Goal: Information Seeking & Learning: Learn about a topic

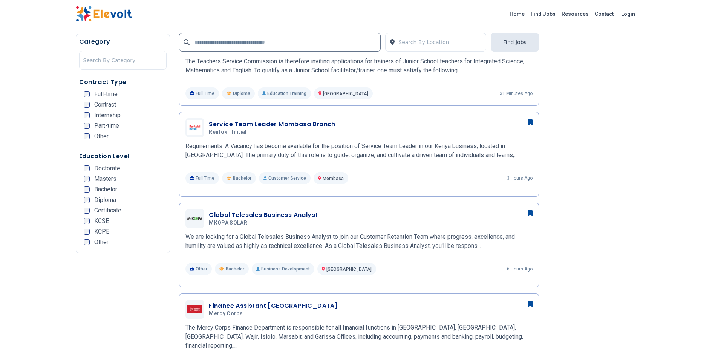
scroll to position [321, 0]
click at [289, 211] on h3 "Global Telesales Business Analyst" at bounding box center [263, 214] width 109 height 9
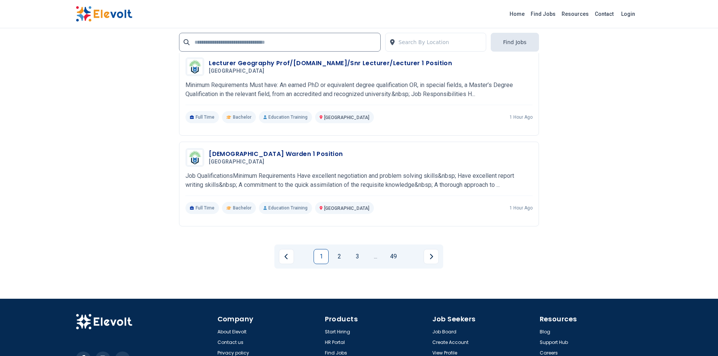
scroll to position [1630, 0]
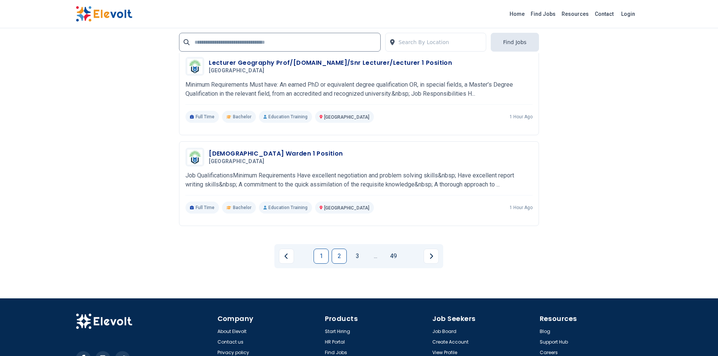
click at [340, 253] on link "2" at bounding box center [339, 256] width 15 height 15
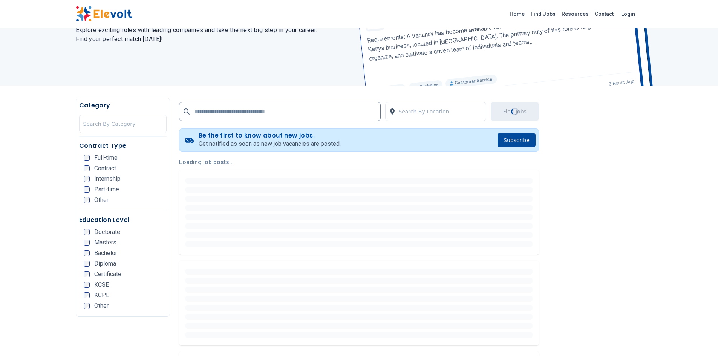
scroll to position [76, 0]
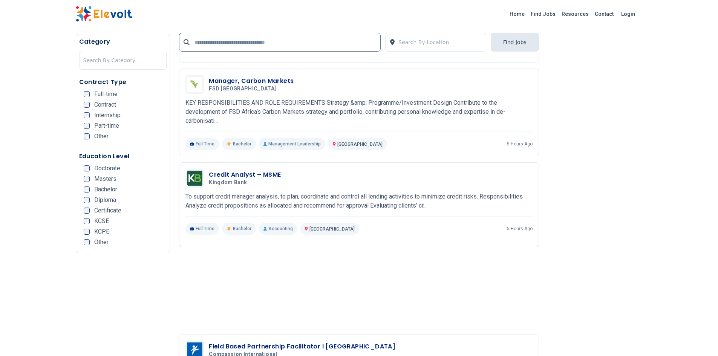
scroll to position [902, 0]
click at [258, 171] on h3 "Credit Analyst – MSME" at bounding box center [245, 174] width 72 height 9
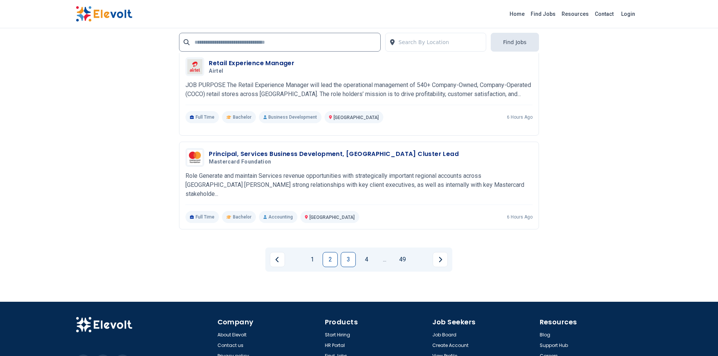
click at [350, 258] on link "3" at bounding box center [348, 259] width 15 height 15
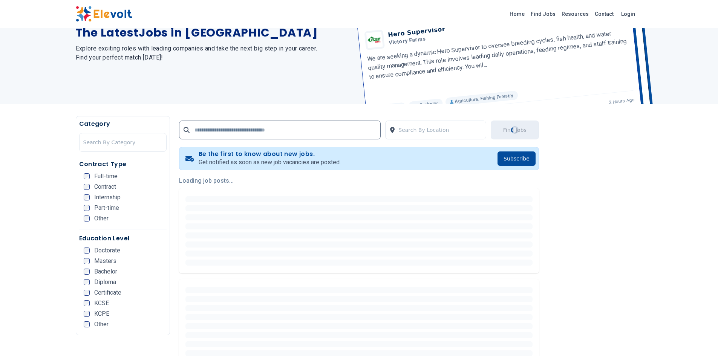
scroll to position [0, 0]
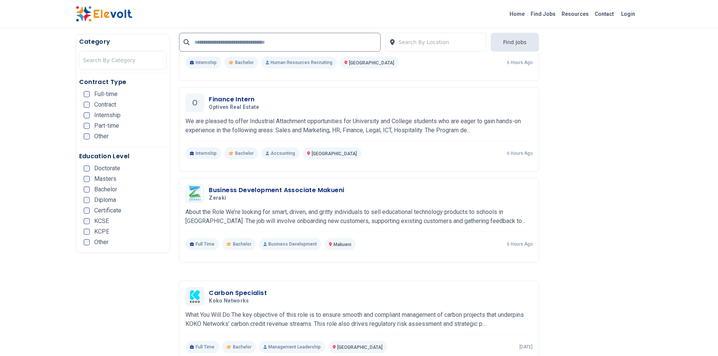
scroll to position [971, 0]
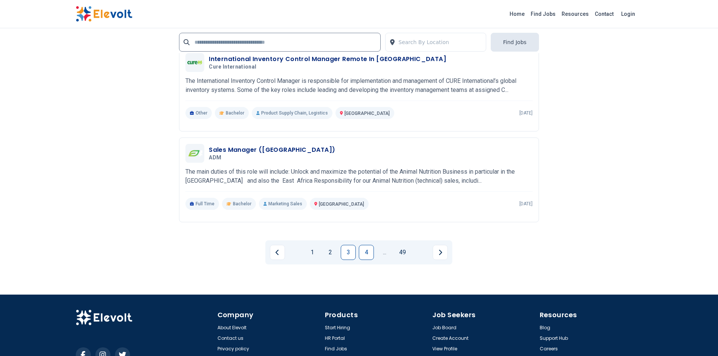
click at [370, 252] on link "4" at bounding box center [366, 252] width 15 height 15
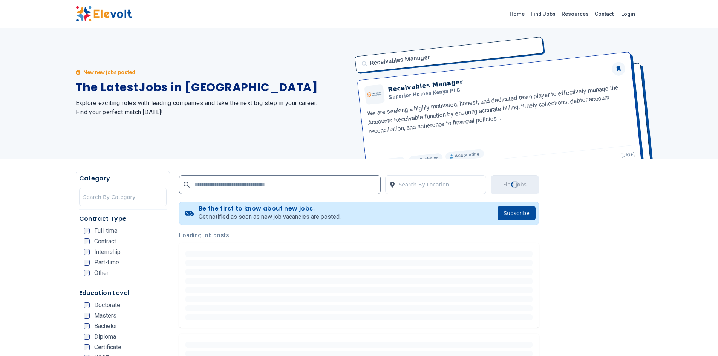
scroll to position [0, 0]
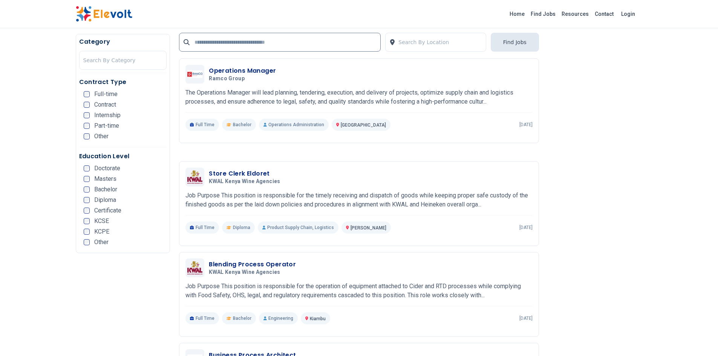
scroll to position [557, 0]
